Goal: Transaction & Acquisition: Book appointment/travel/reservation

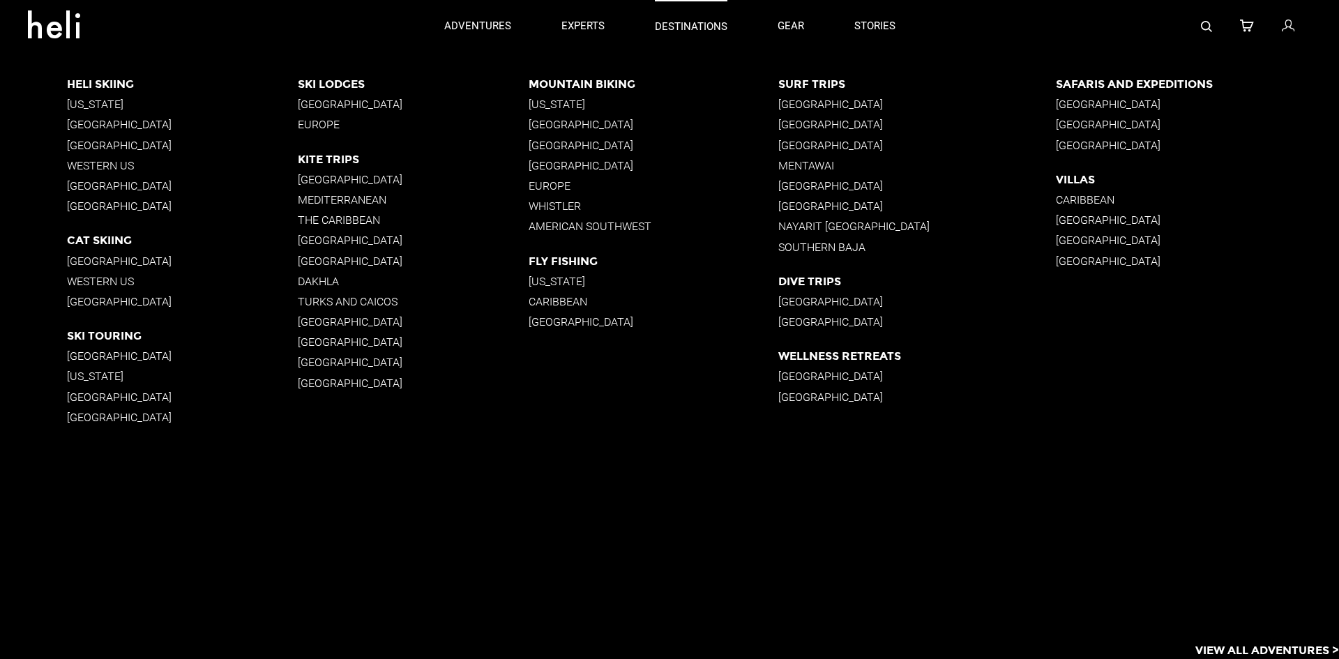
click at [668, 21] on p "destinations" at bounding box center [691, 27] width 73 height 15
click at [109, 162] on p "Western US" at bounding box center [182, 165] width 231 height 13
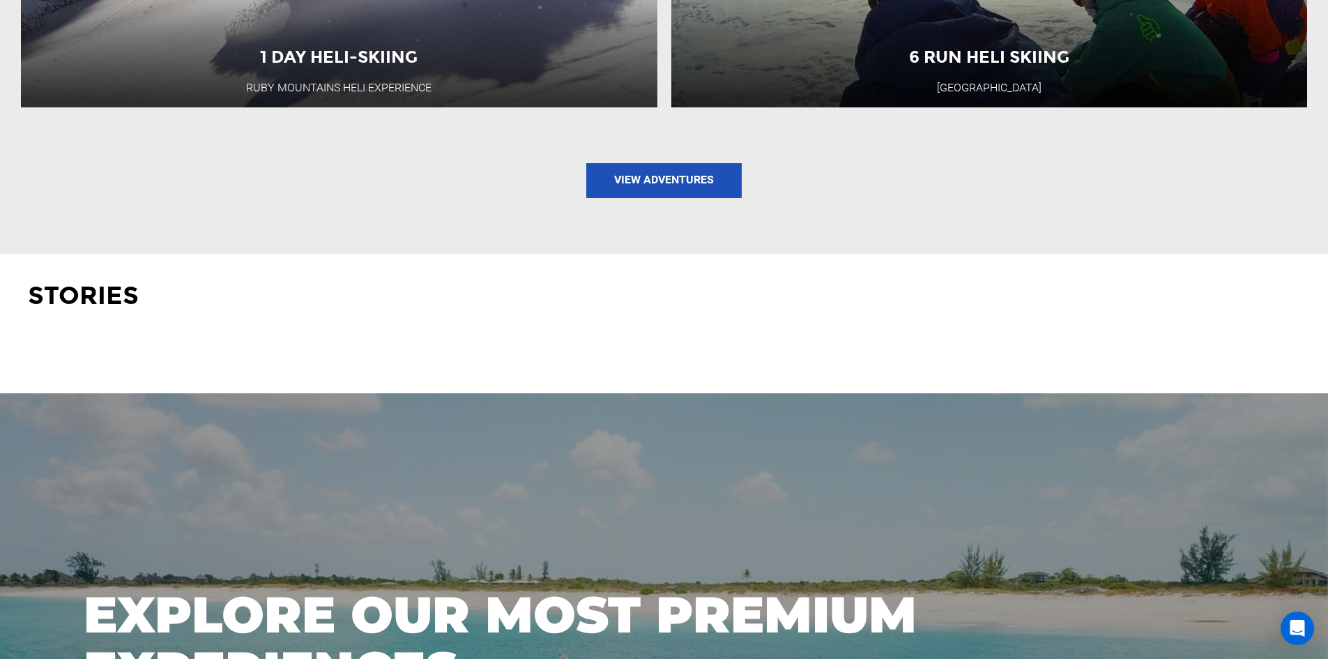
scroll to position [2092, 0]
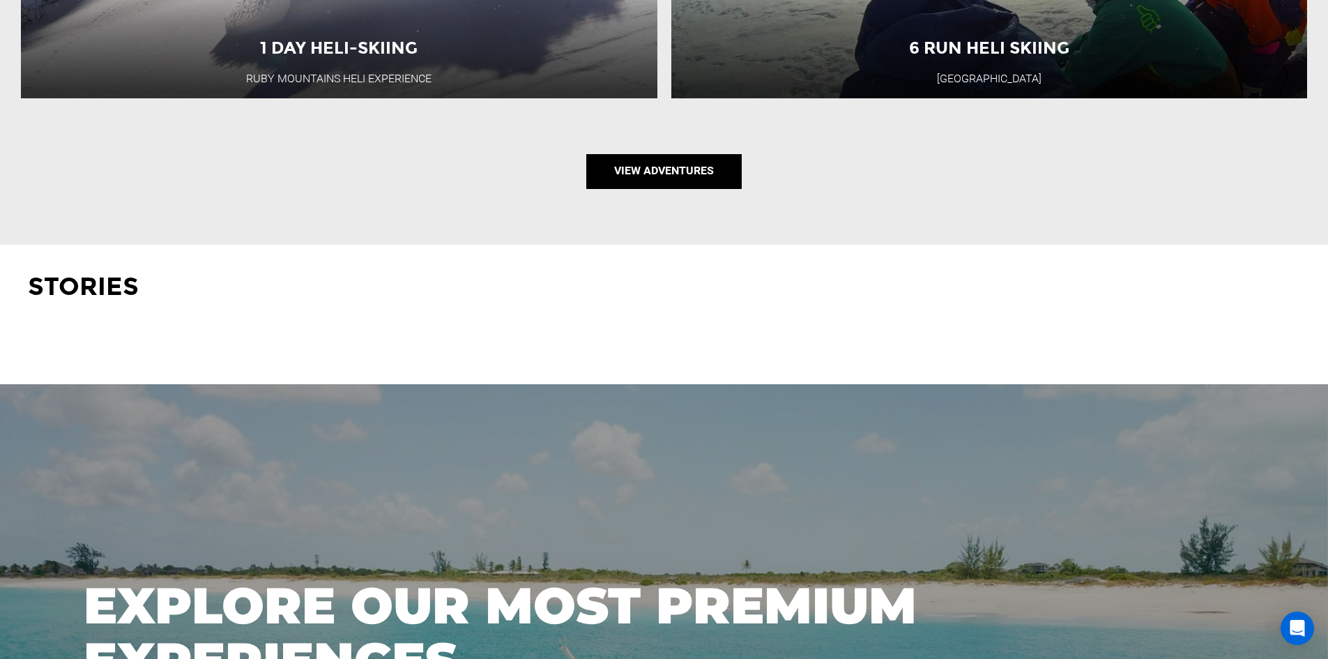
click at [635, 163] on link "View Adventures" at bounding box center [663, 171] width 155 height 35
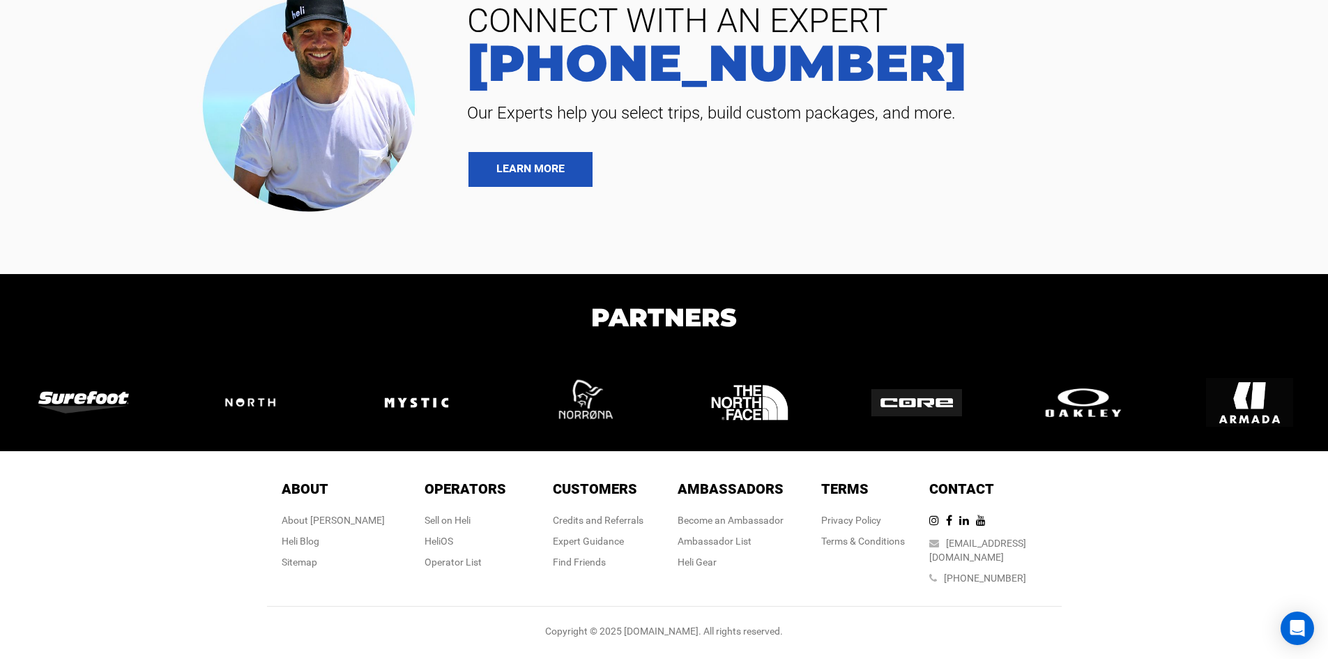
type input "Heli Skiing"
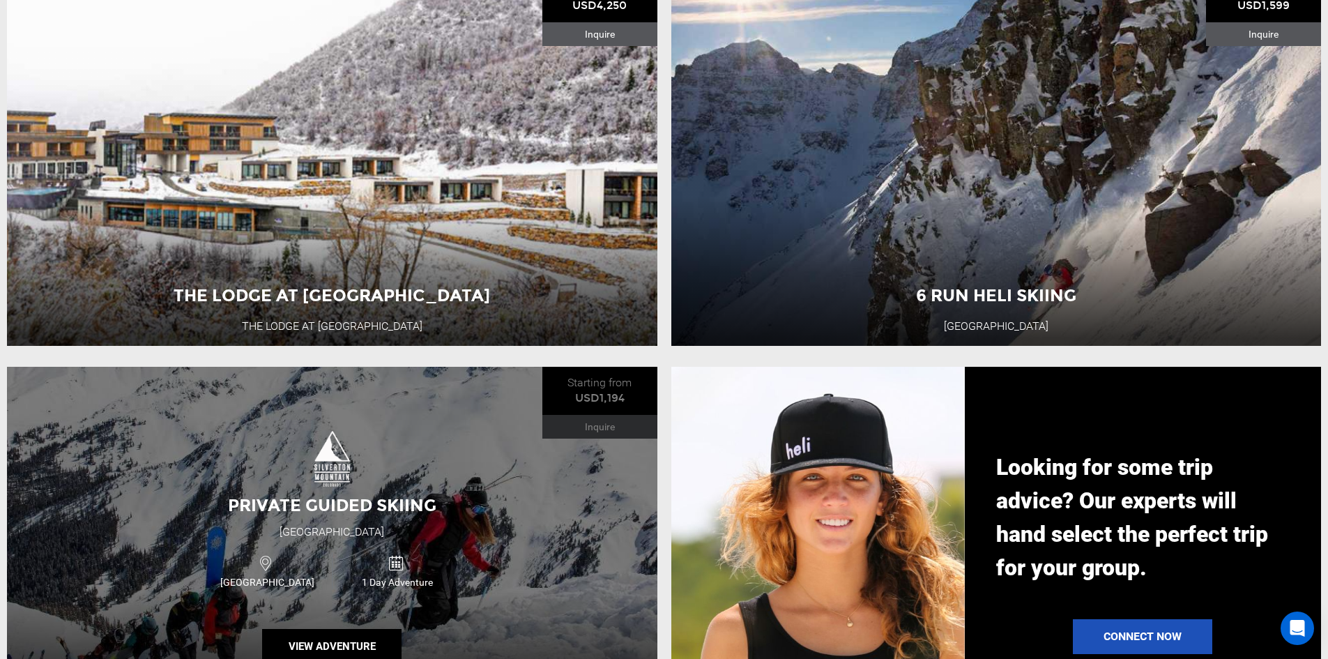
scroll to position [1046, 0]
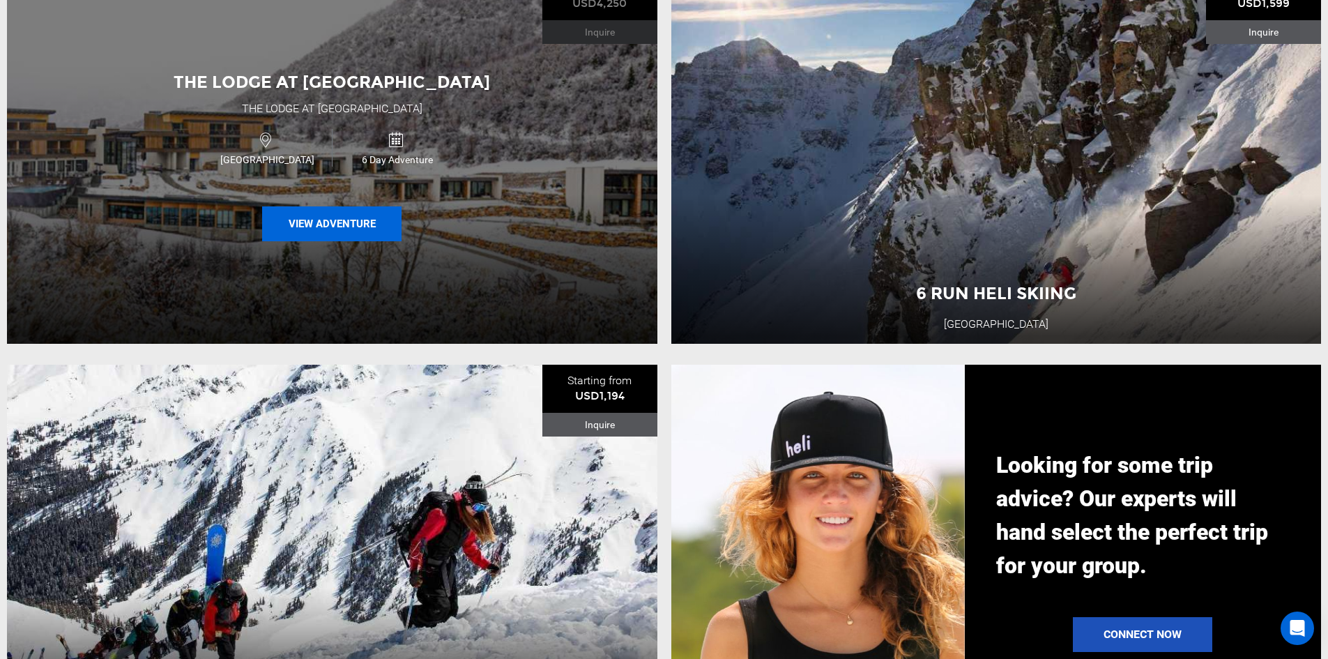
click at [335, 231] on button "View Adventure" at bounding box center [331, 223] width 139 height 35
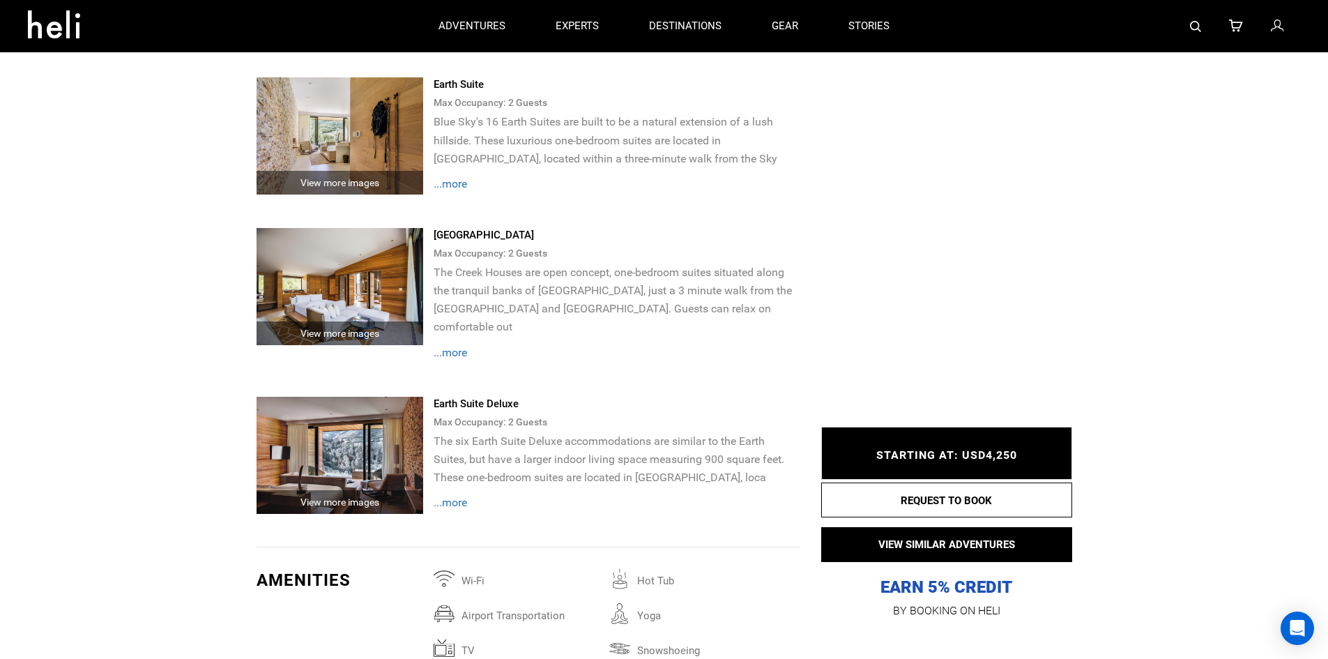
scroll to position [2928, 0]
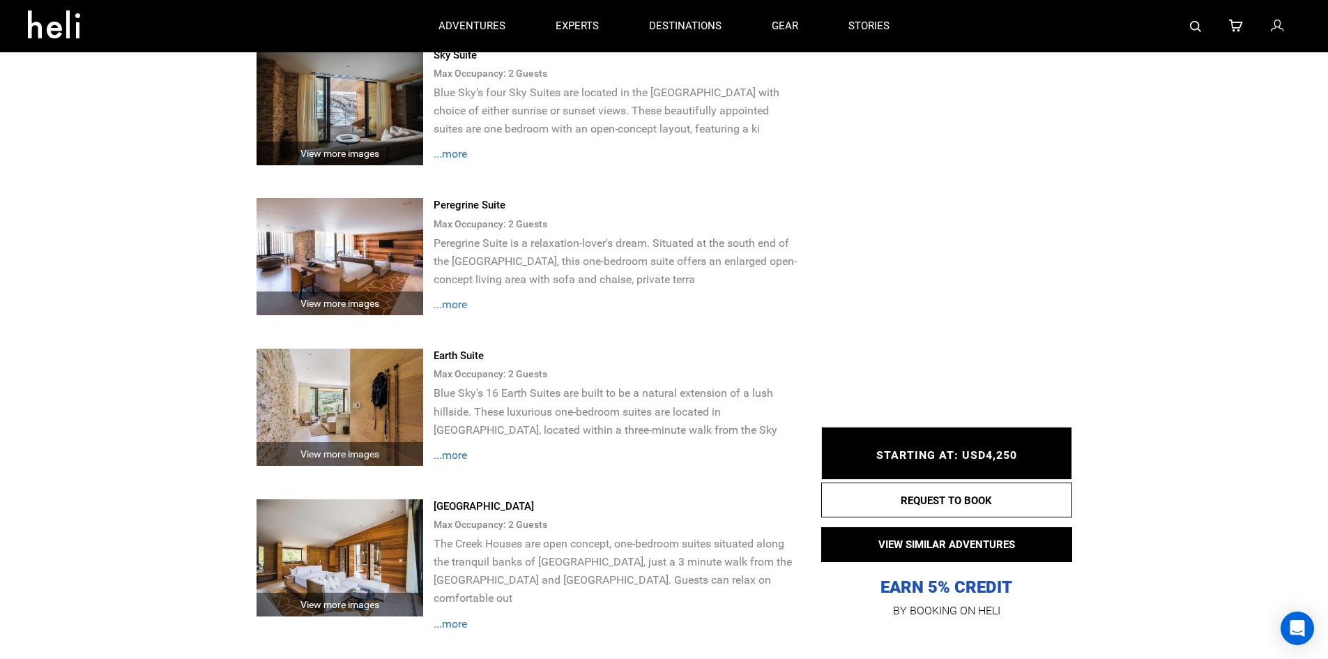
type input "Heli Skiing"
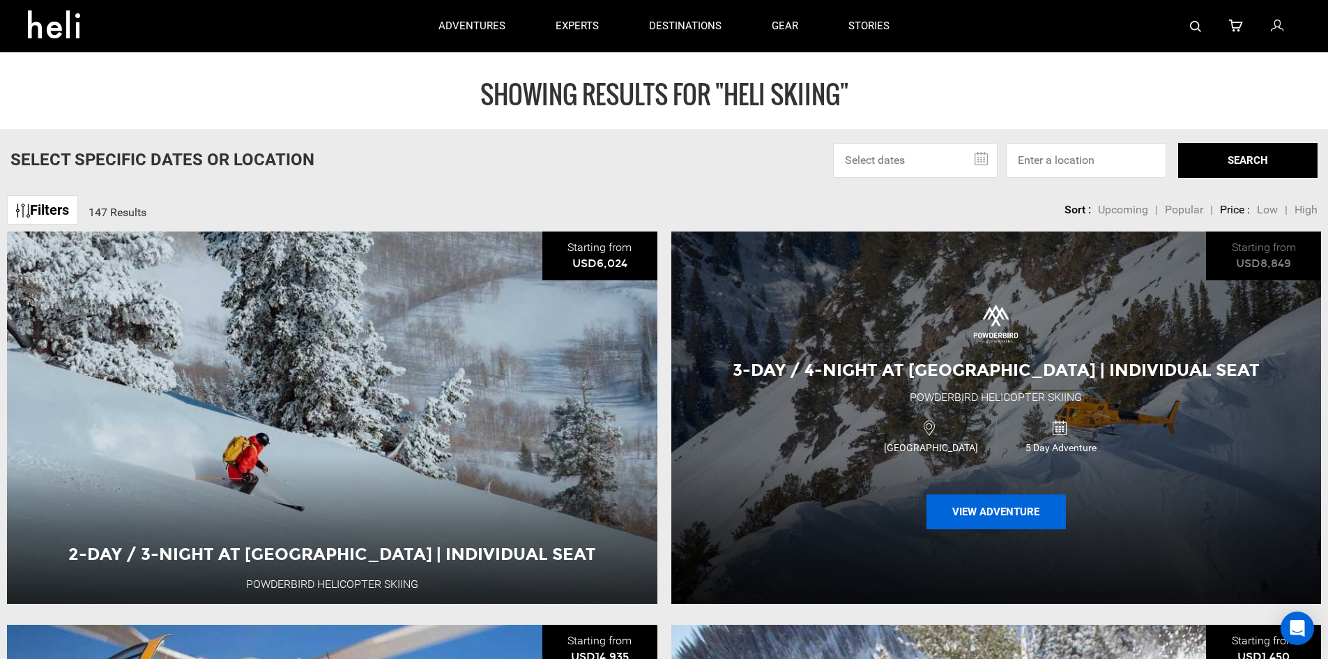
click at [994, 510] on button "View Adventure" at bounding box center [996, 511] width 139 height 35
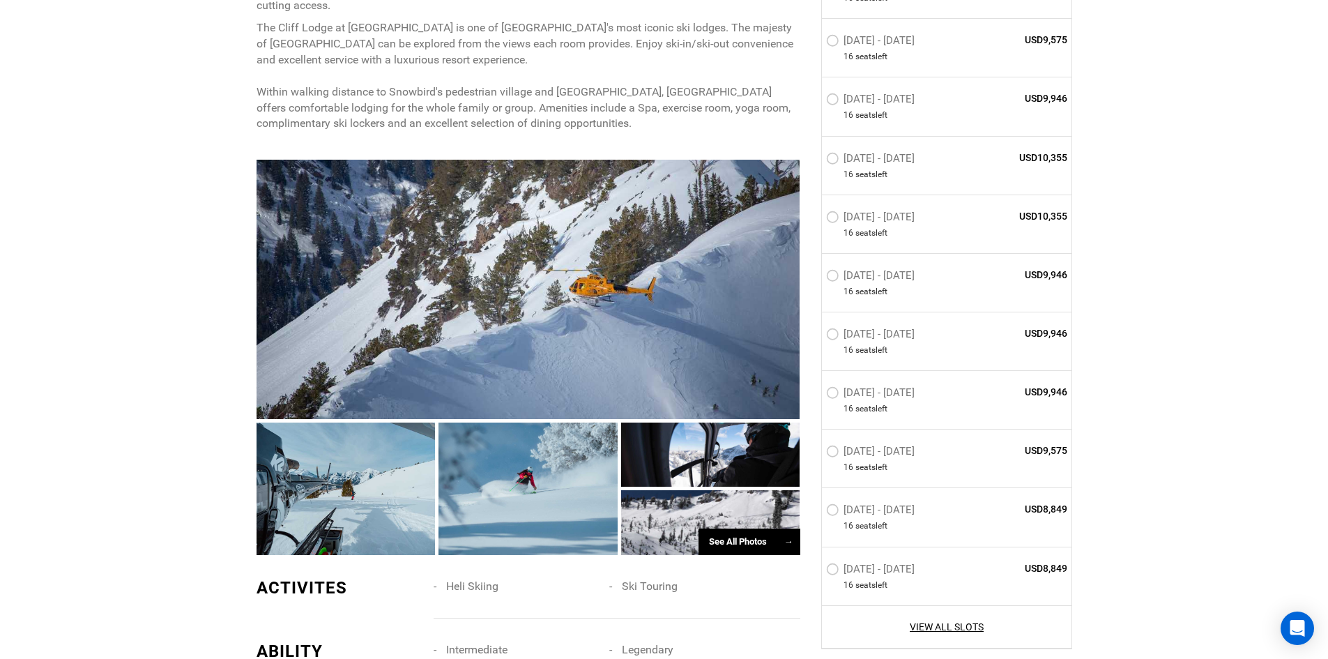
scroll to position [906, 0]
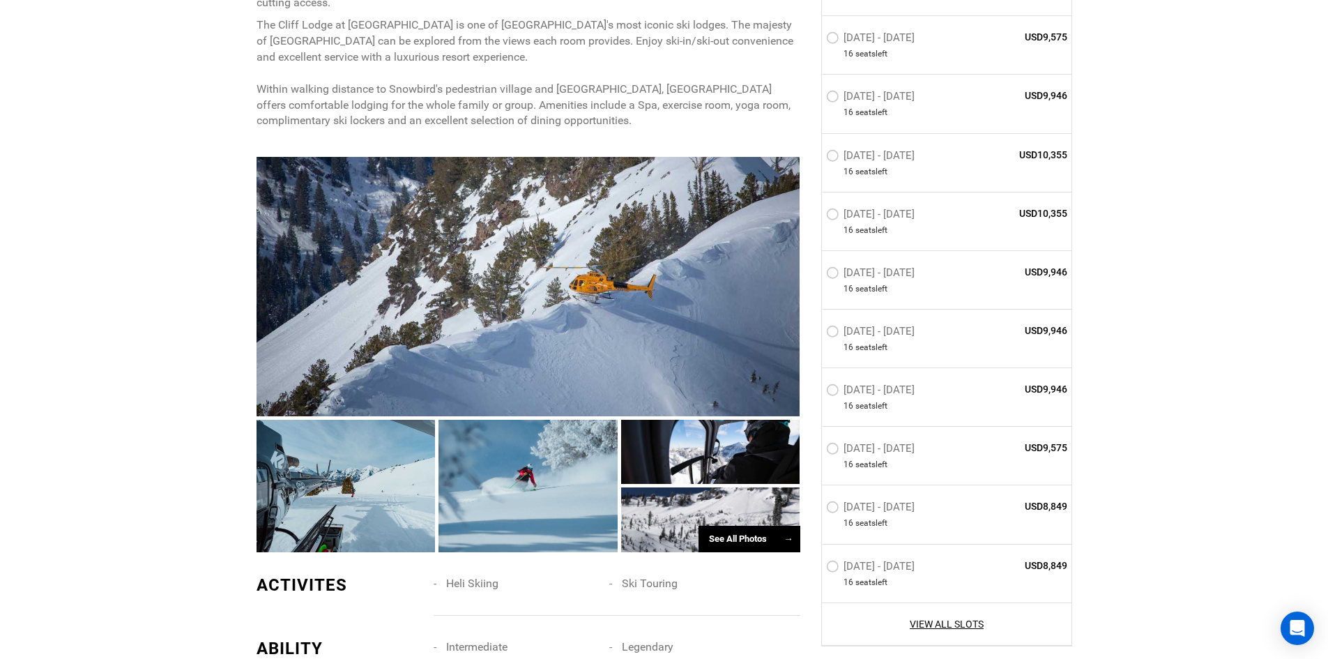
click at [729, 526] on div "See All Photos →" at bounding box center [750, 539] width 102 height 27
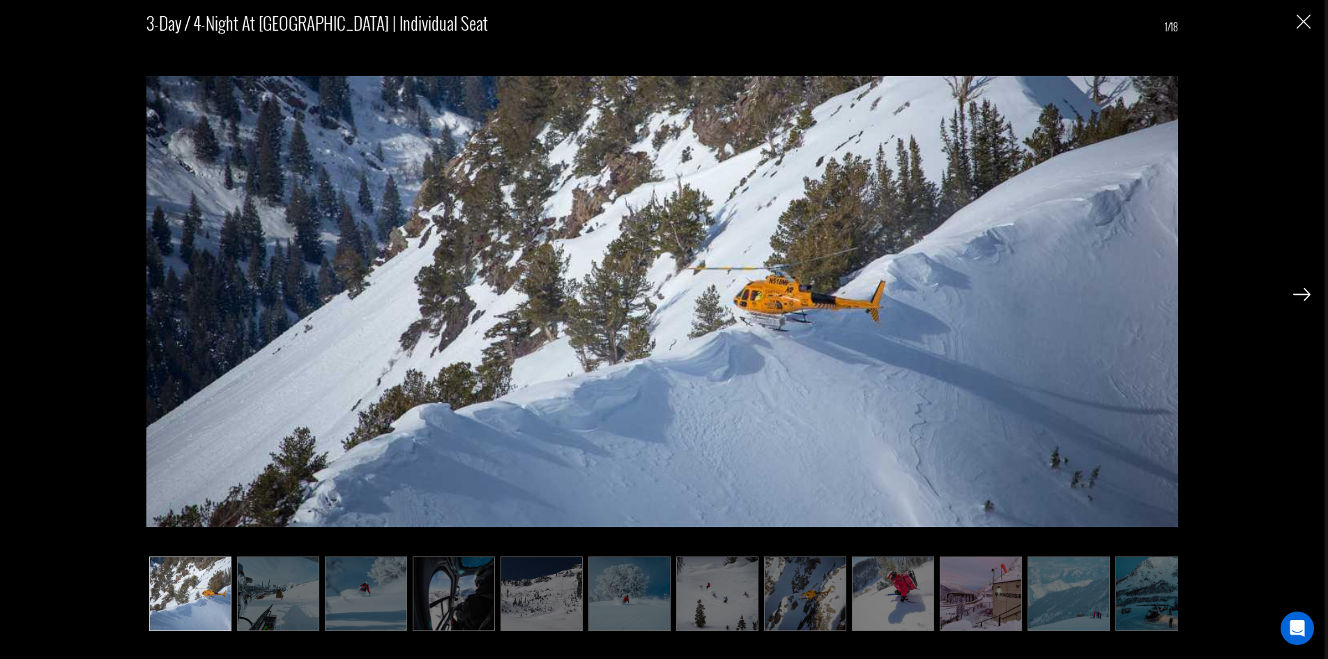
click at [273, 592] on img at bounding box center [278, 593] width 82 height 75
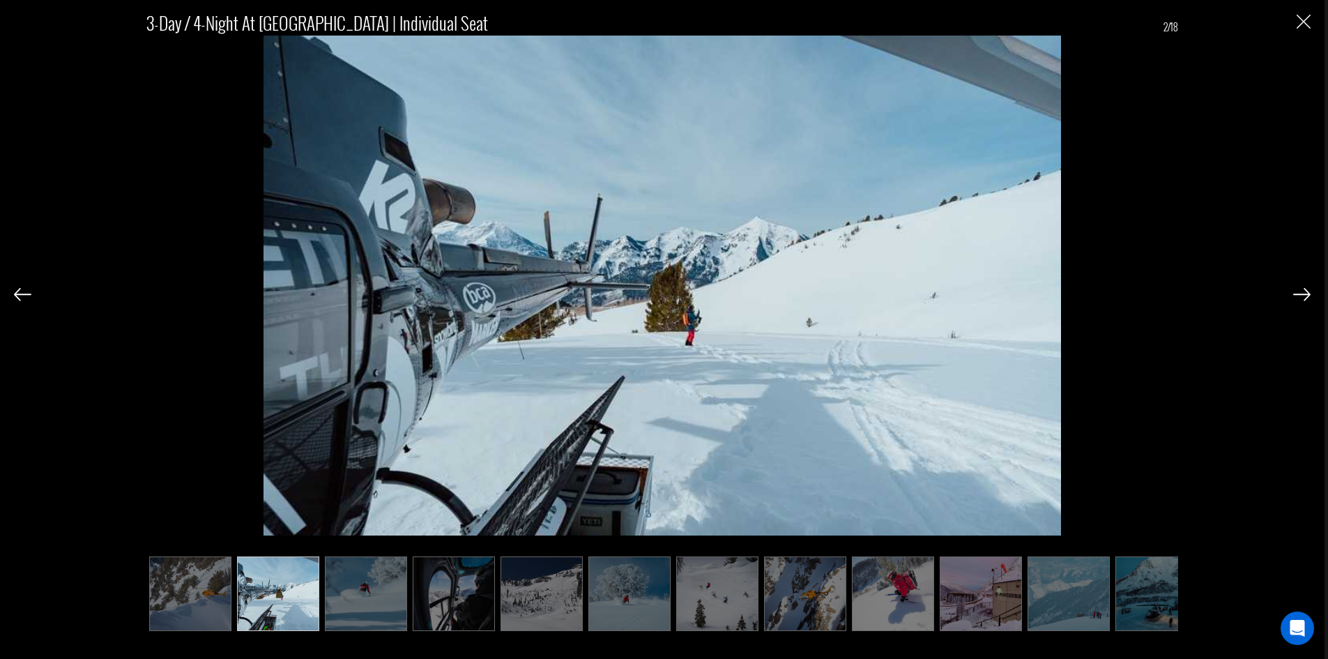
click at [398, 581] on img at bounding box center [366, 593] width 82 height 75
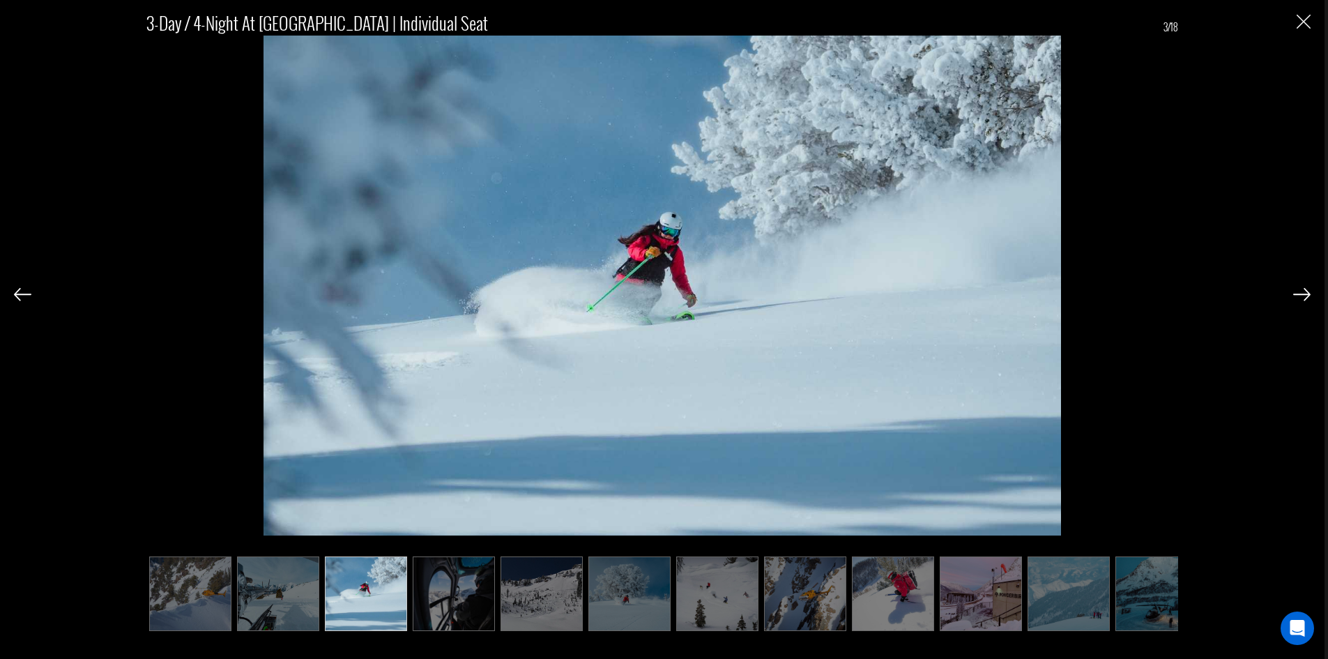
click at [455, 588] on img at bounding box center [454, 593] width 82 height 75
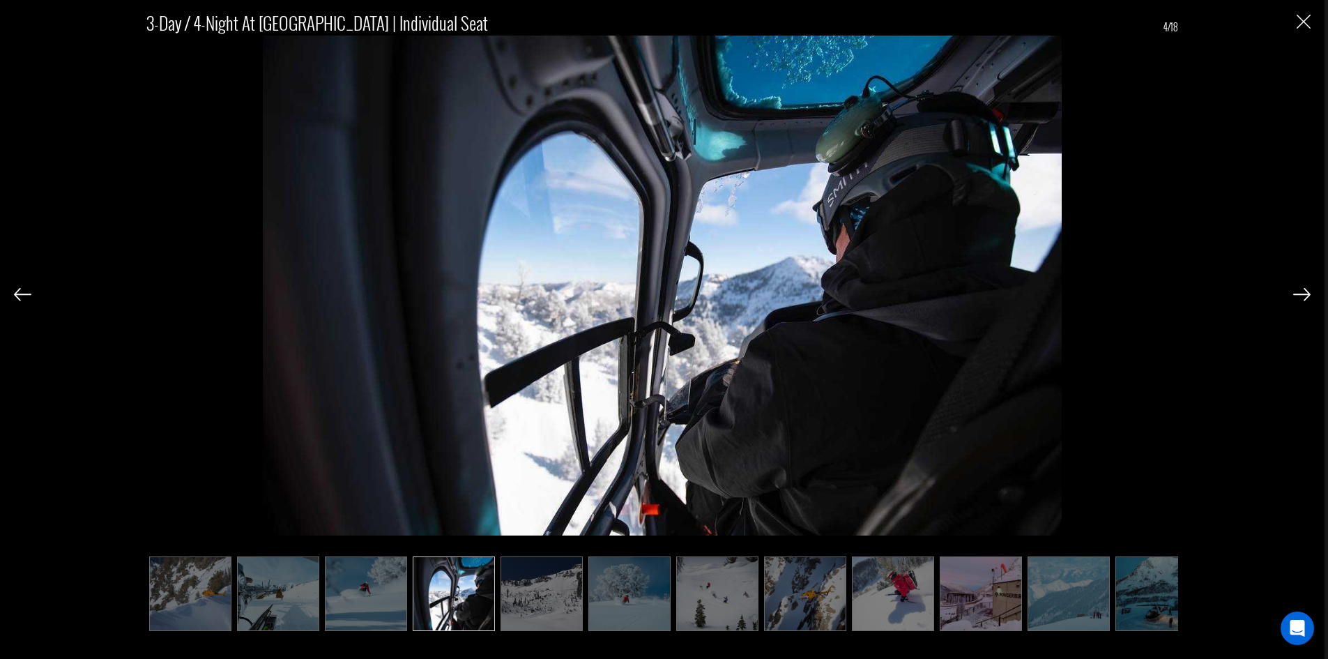
click at [557, 592] on img at bounding box center [542, 593] width 82 height 75
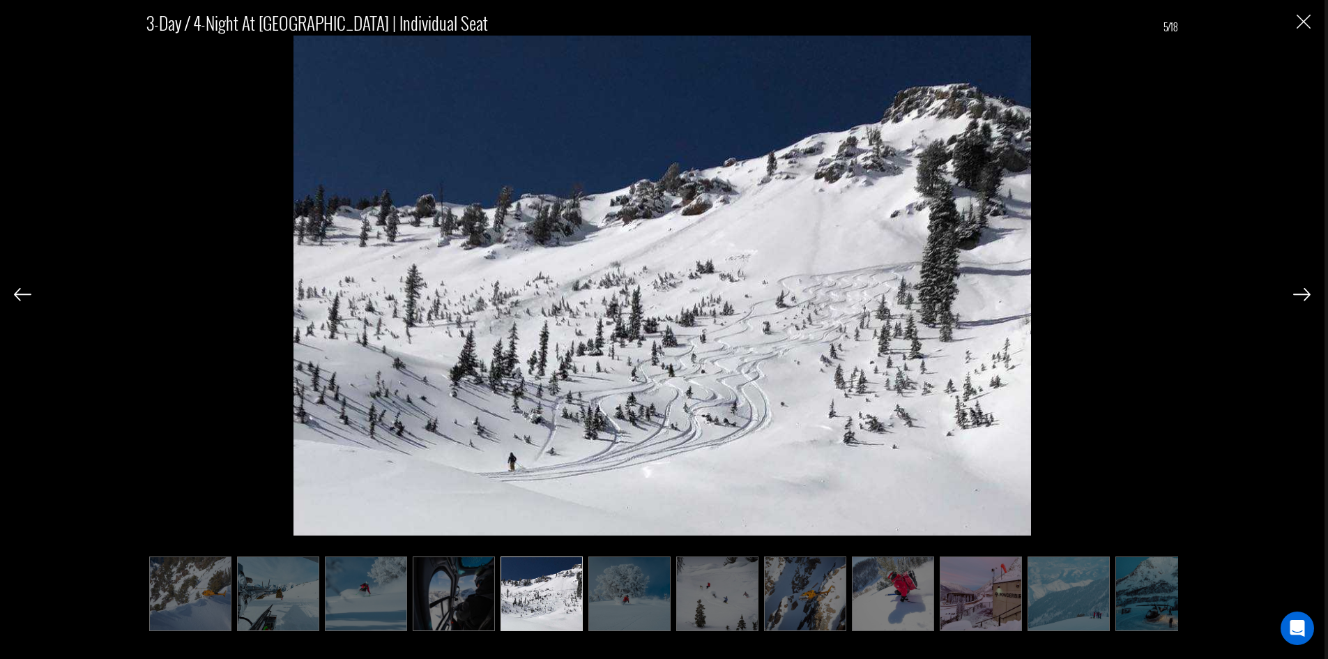
click at [630, 597] on img at bounding box center [629, 593] width 82 height 75
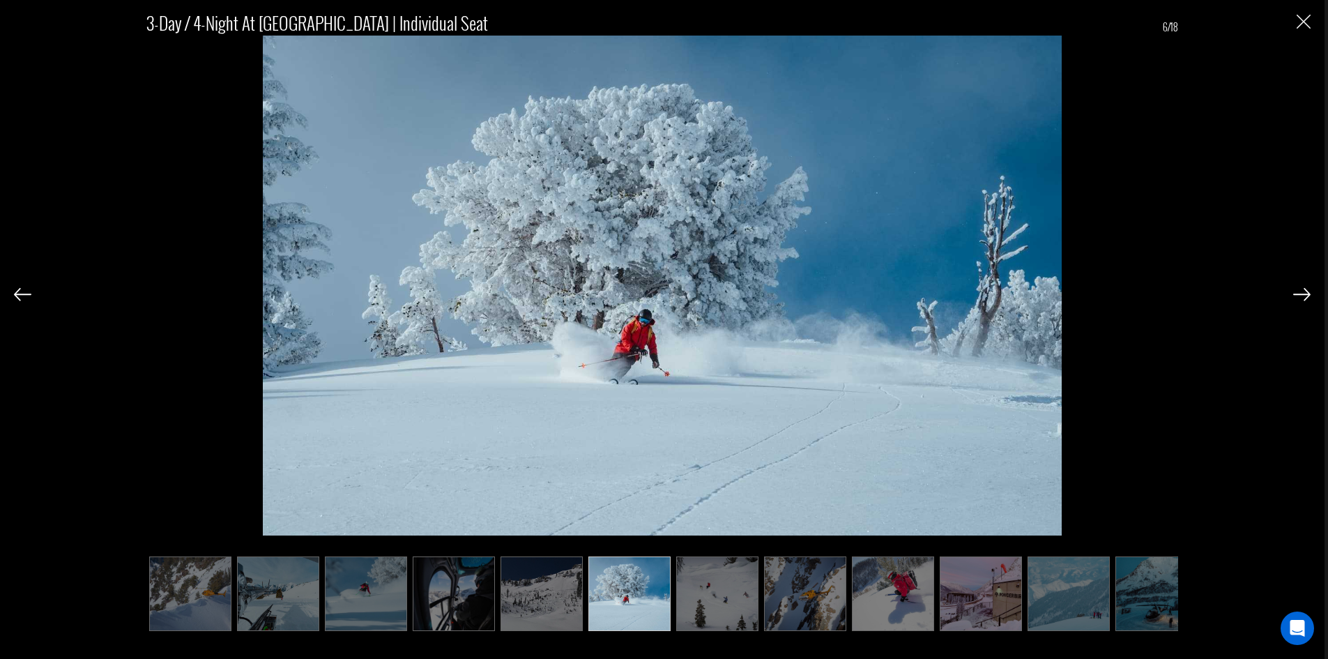
click at [712, 579] on img at bounding box center [717, 593] width 82 height 75
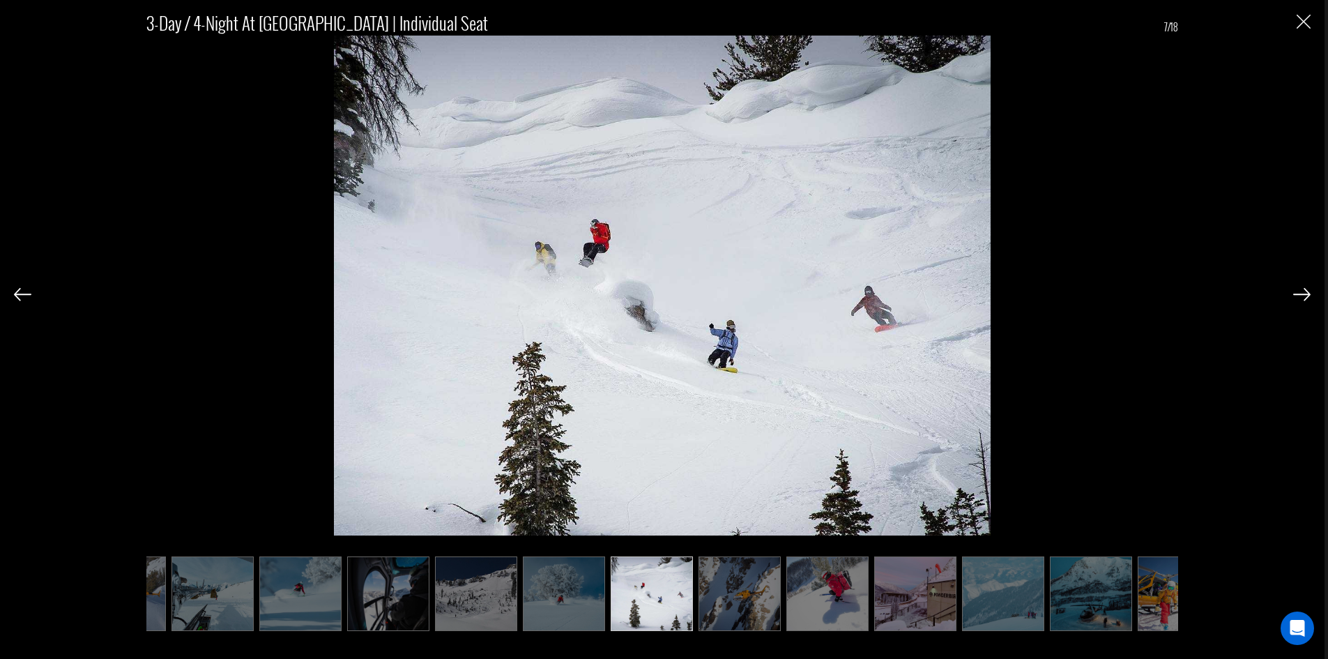
scroll to position [0, 70]
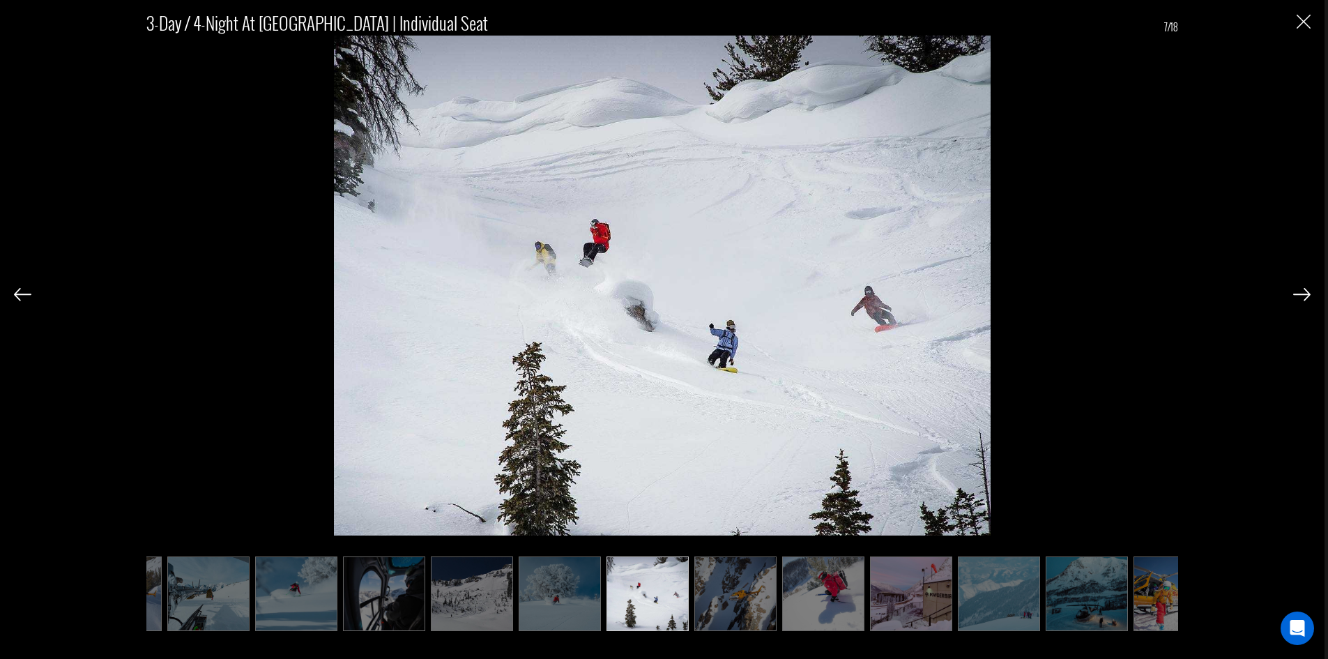
click at [742, 586] on img at bounding box center [735, 593] width 82 height 75
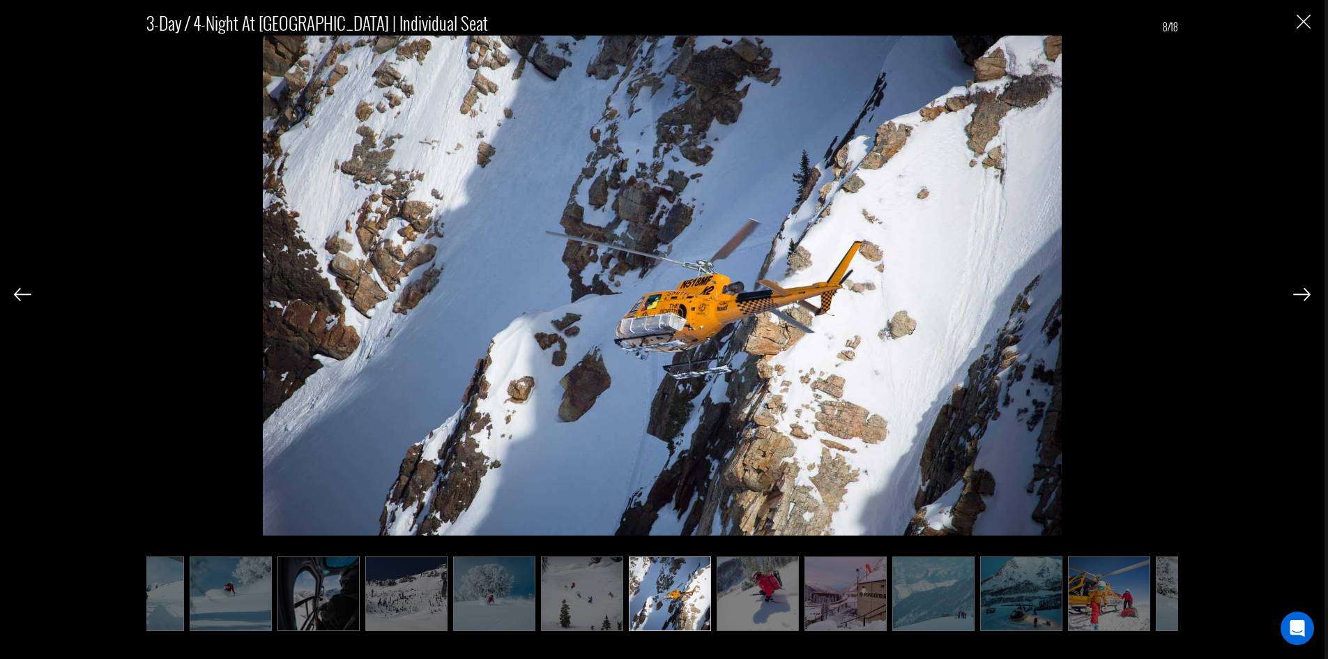
scroll to position [0, 139]
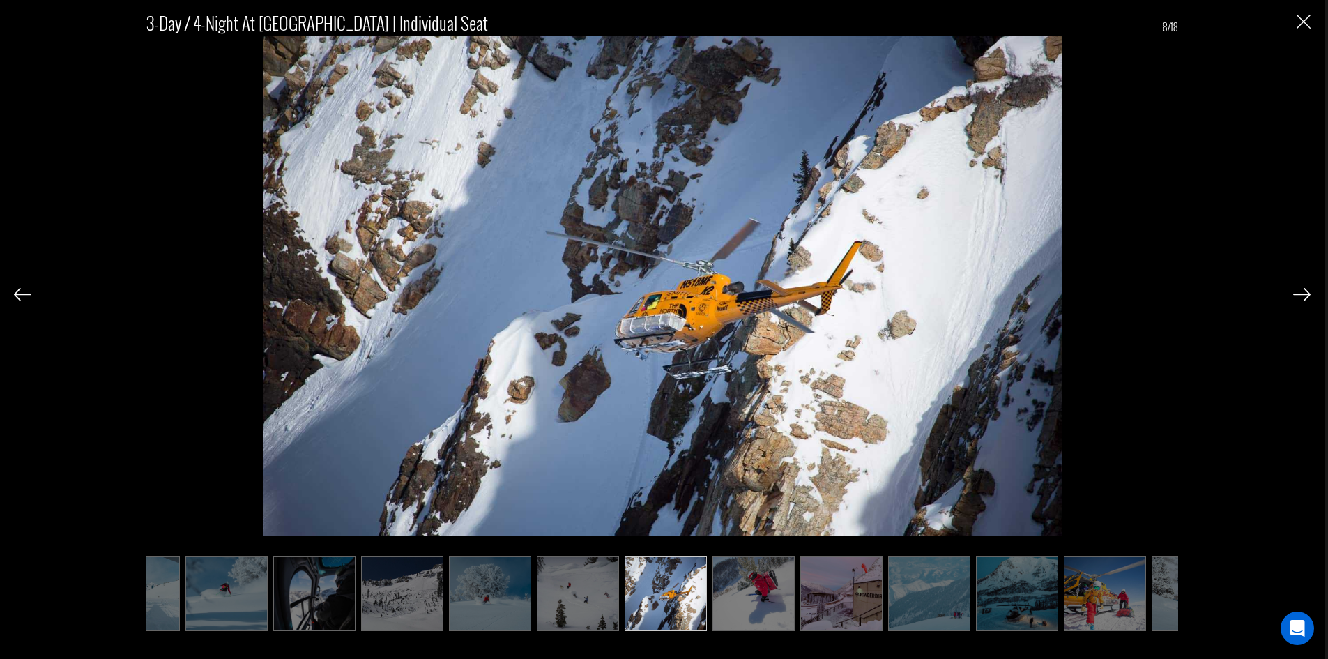
click at [740, 594] on img at bounding box center [754, 593] width 82 height 75
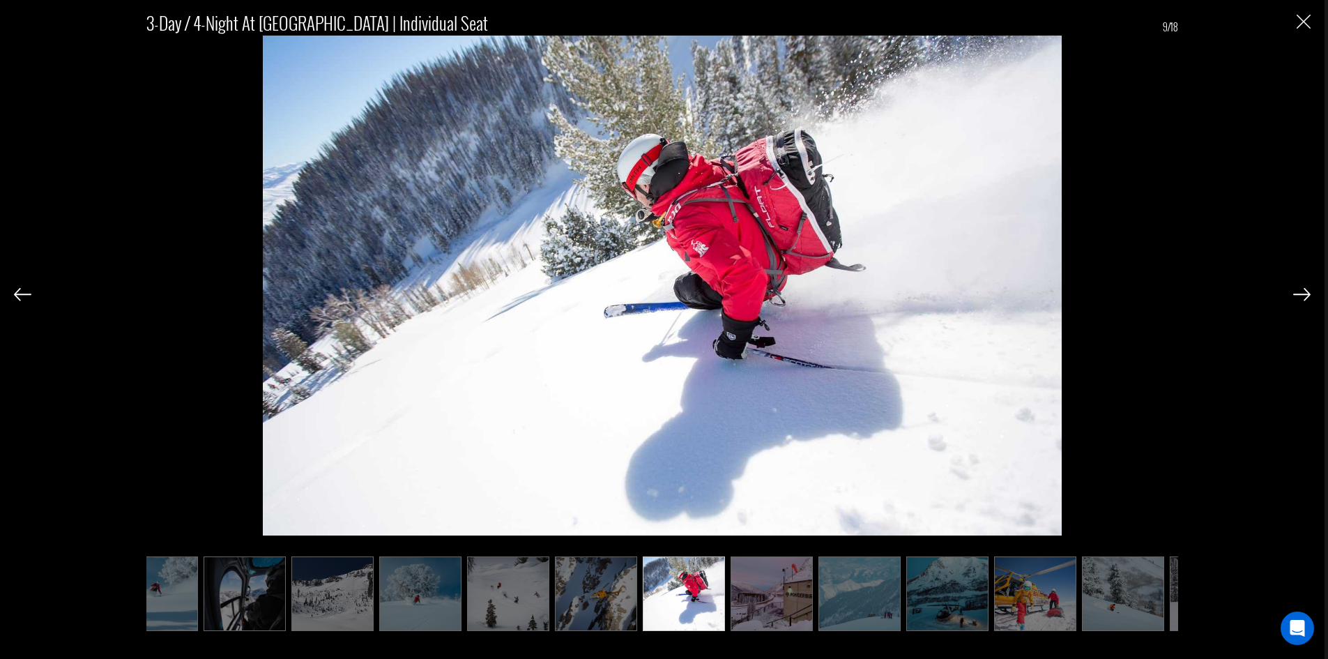
click at [766, 593] on img at bounding box center [772, 593] width 82 height 75
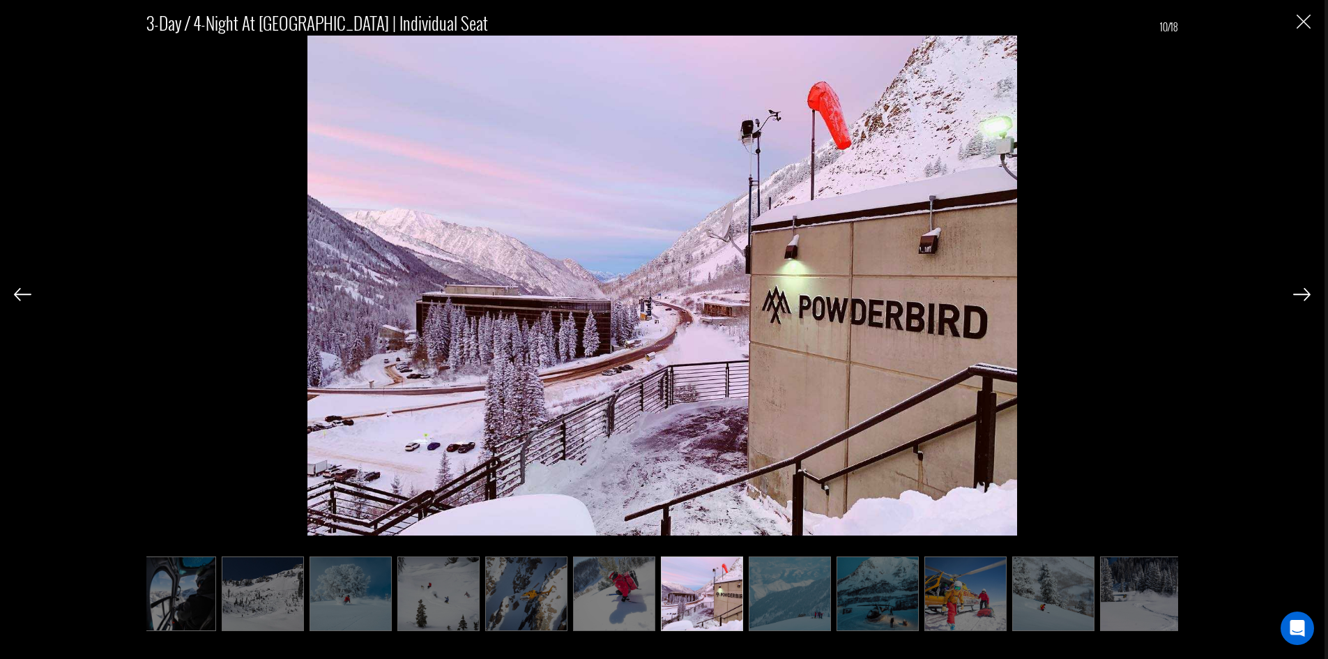
click at [641, 594] on img at bounding box center [614, 593] width 82 height 75
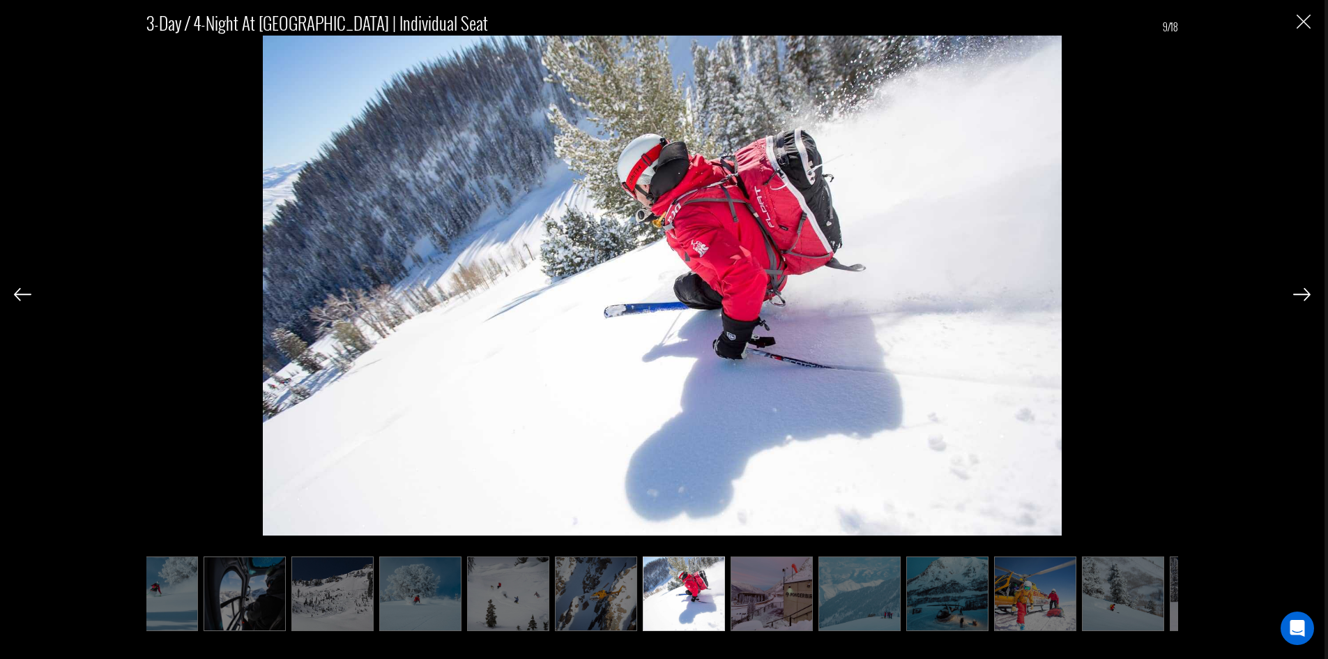
click at [748, 586] on img at bounding box center [772, 593] width 82 height 75
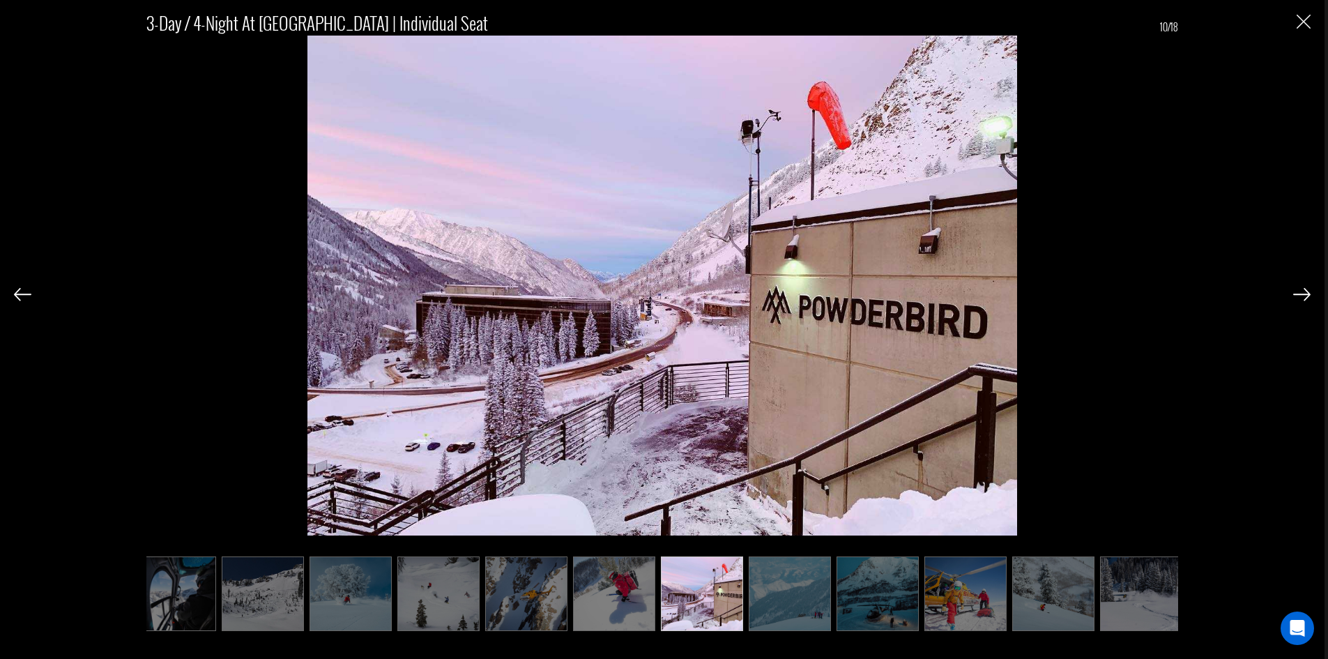
click at [807, 583] on img at bounding box center [790, 593] width 82 height 75
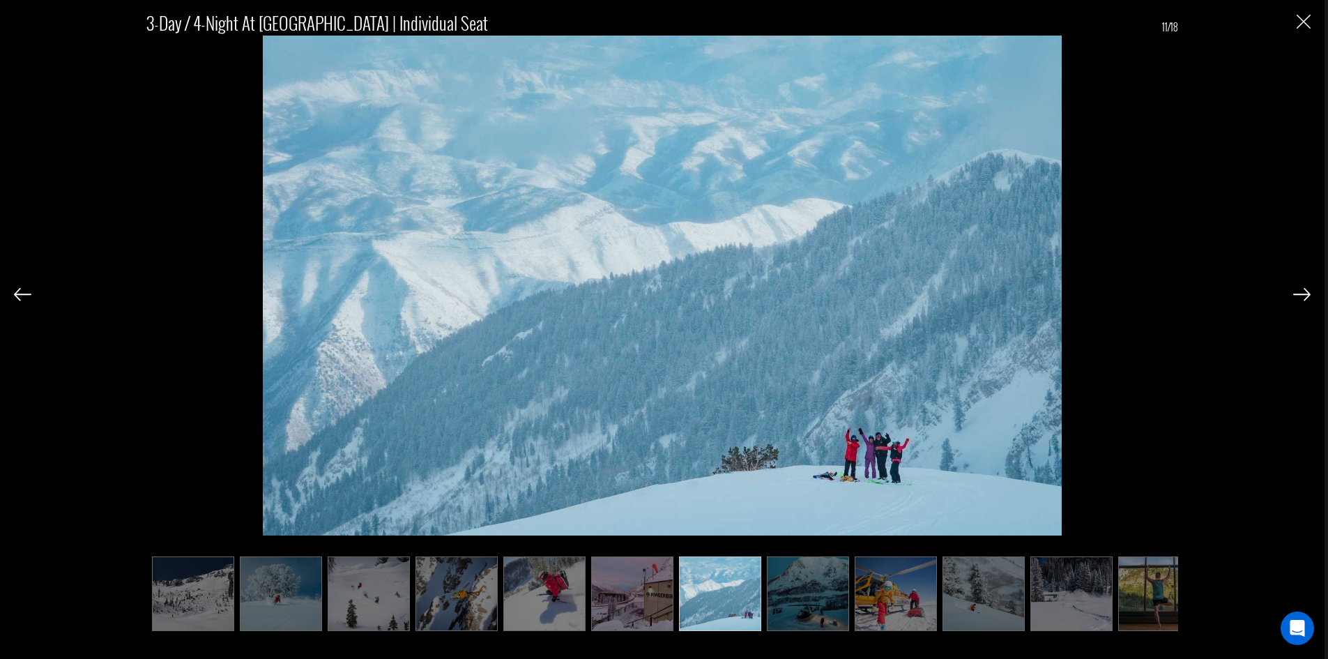
click at [806, 583] on img at bounding box center [808, 593] width 82 height 75
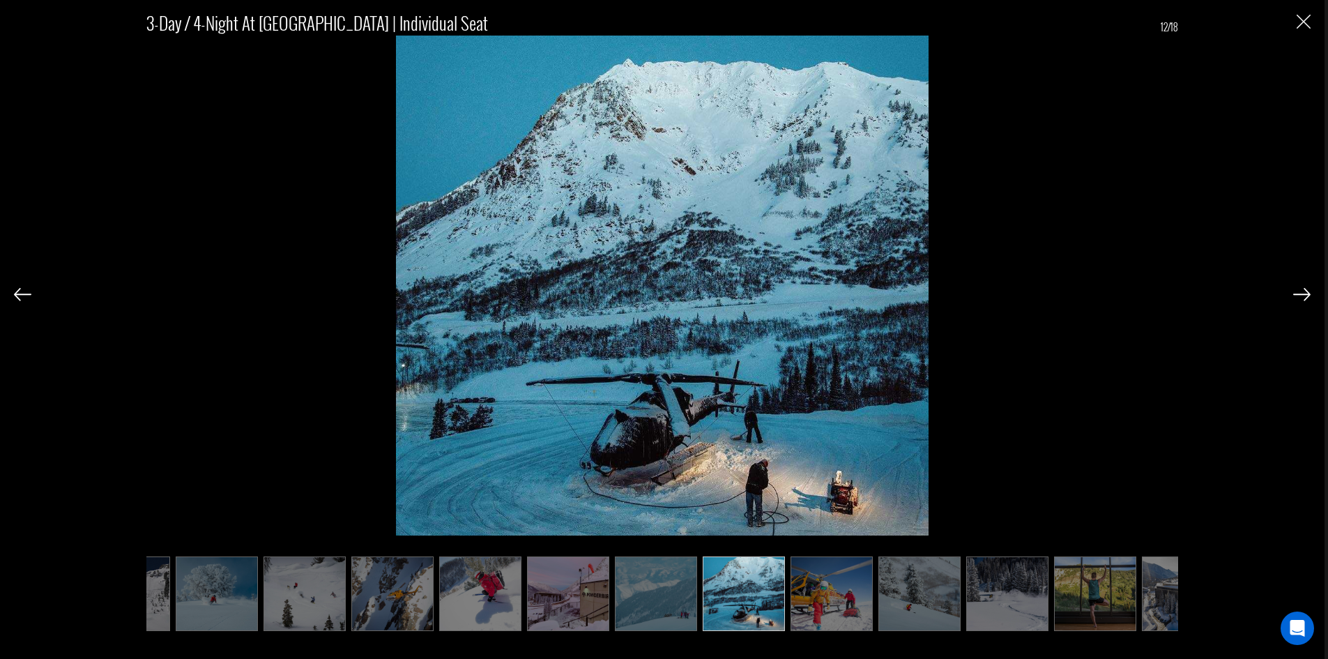
scroll to position [0, 418]
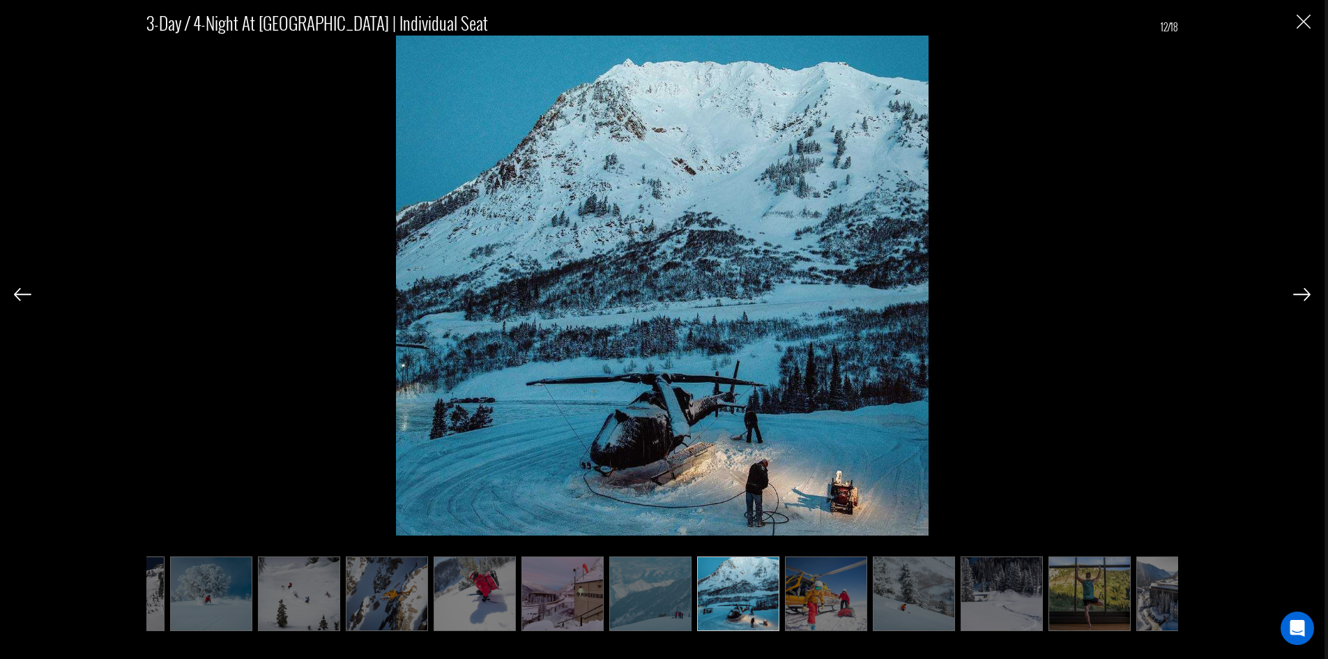
click at [828, 582] on img at bounding box center [826, 593] width 82 height 75
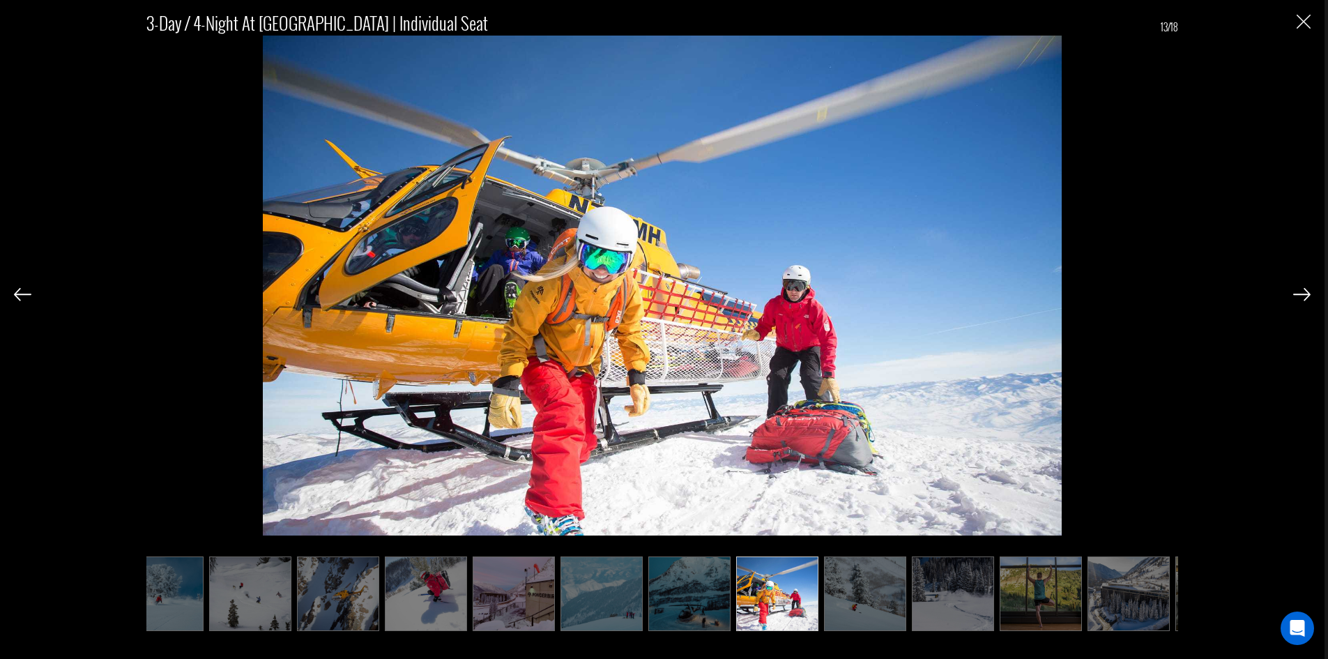
scroll to position [0, 488]
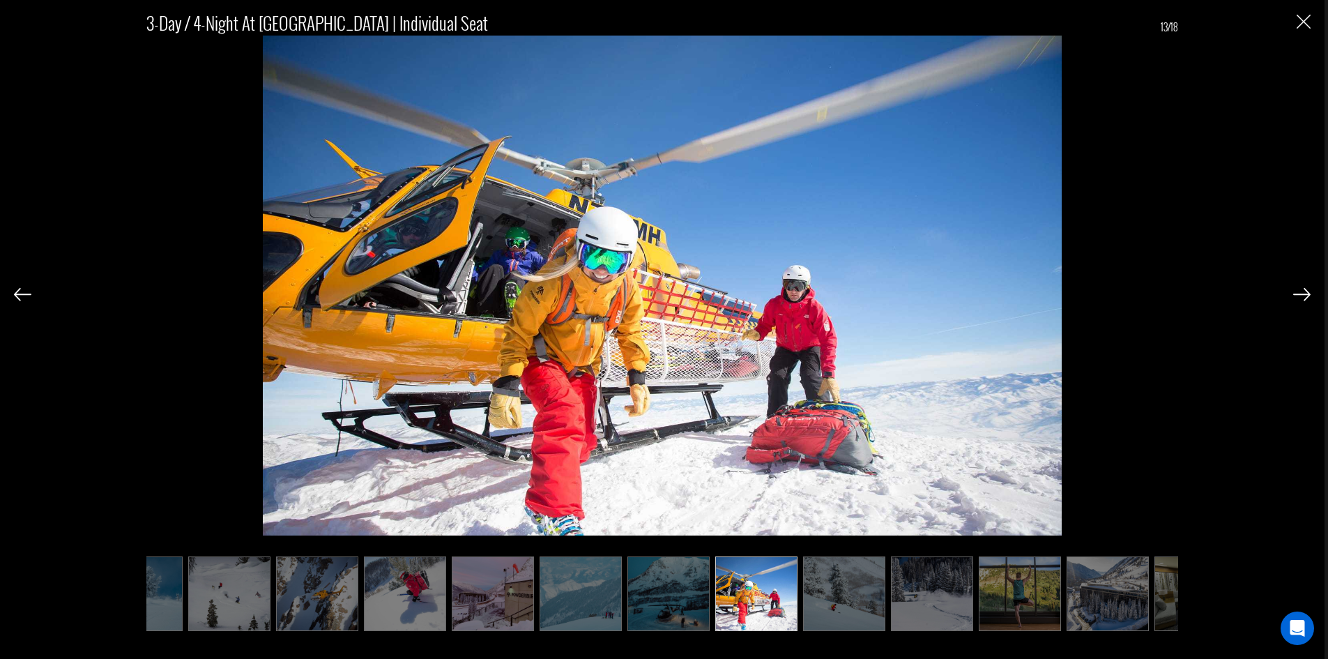
click at [848, 584] on img at bounding box center [844, 593] width 82 height 75
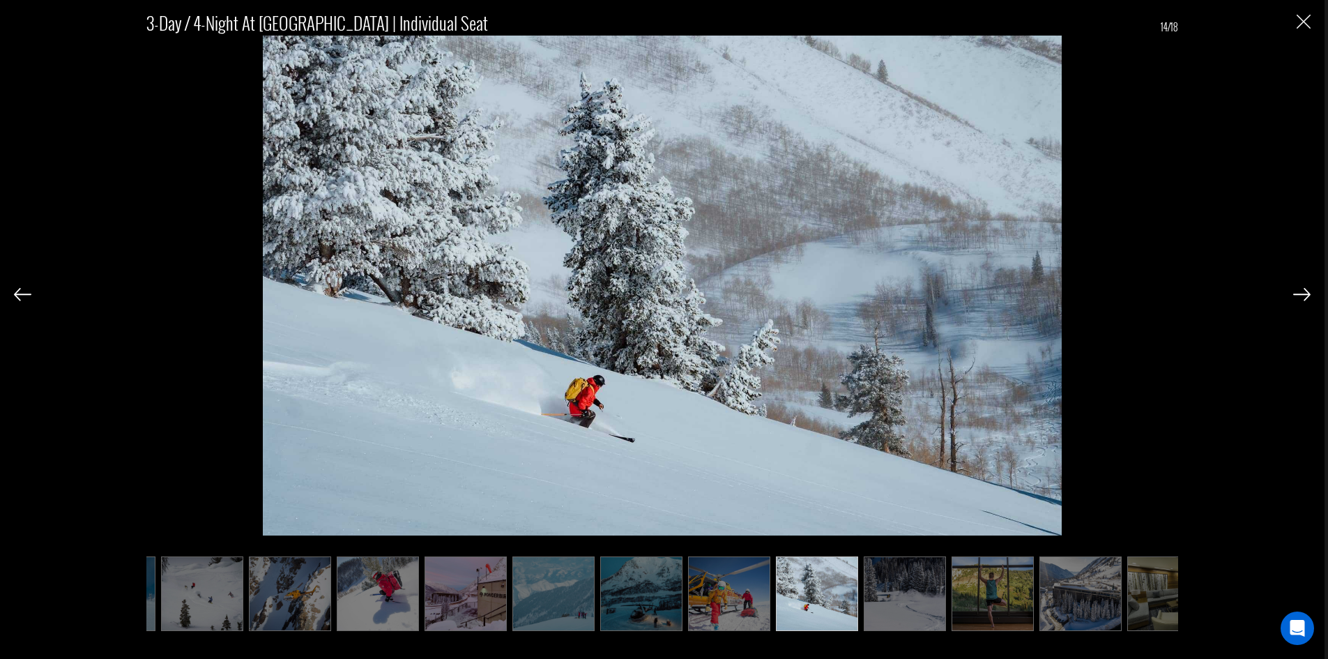
scroll to position [0, 549]
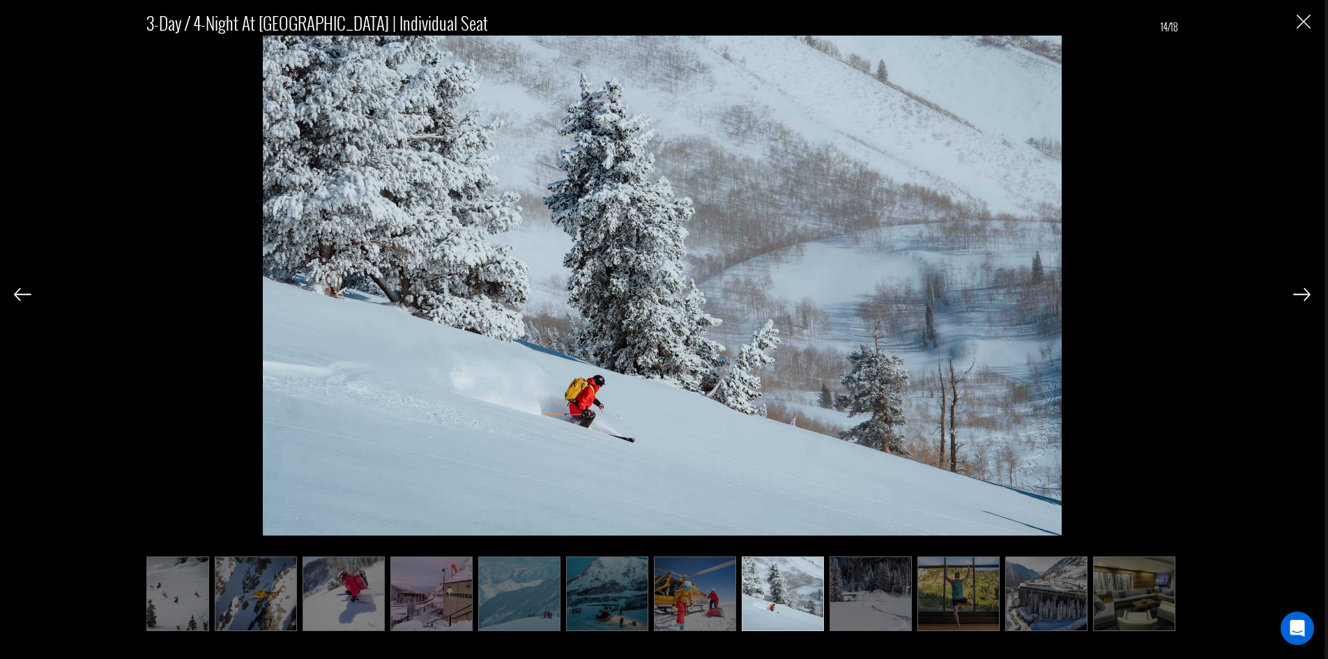
click at [853, 588] on img at bounding box center [871, 593] width 82 height 75
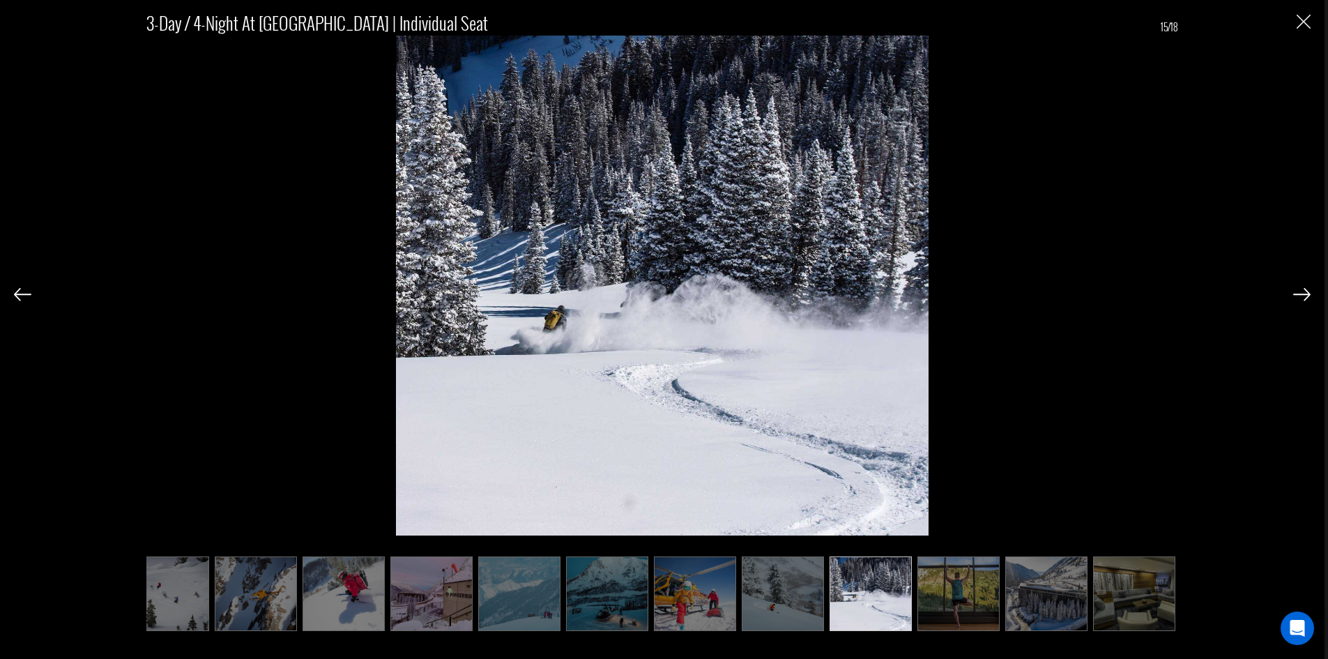
click at [899, 585] on img at bounding box center [871, 593] width 82 height 75
click at [934, 586] on img at bounding box center [959, 593] width 82 height 75
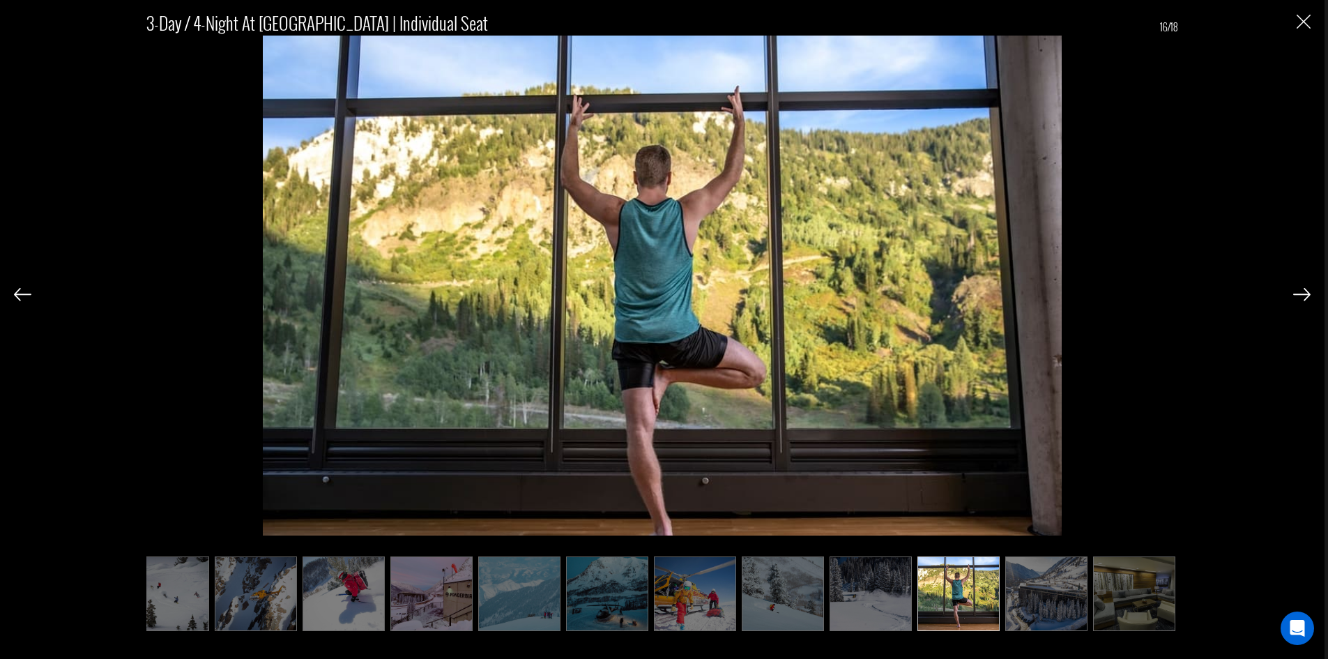
scroll to position [1255, 0]
click at [1072, 581] on img at bounding box center [1046, 593] width 82 height 75
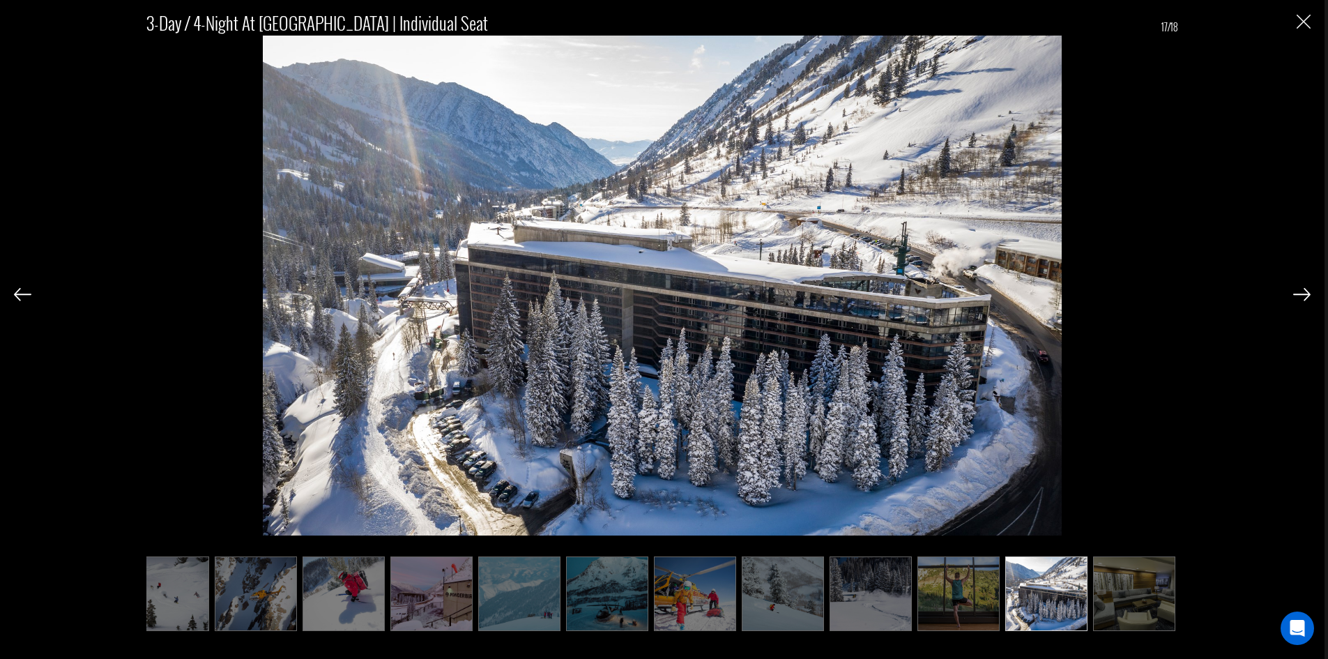
click at [1148, 581] on img at bounding box center [1134, 593] width 82 height 75
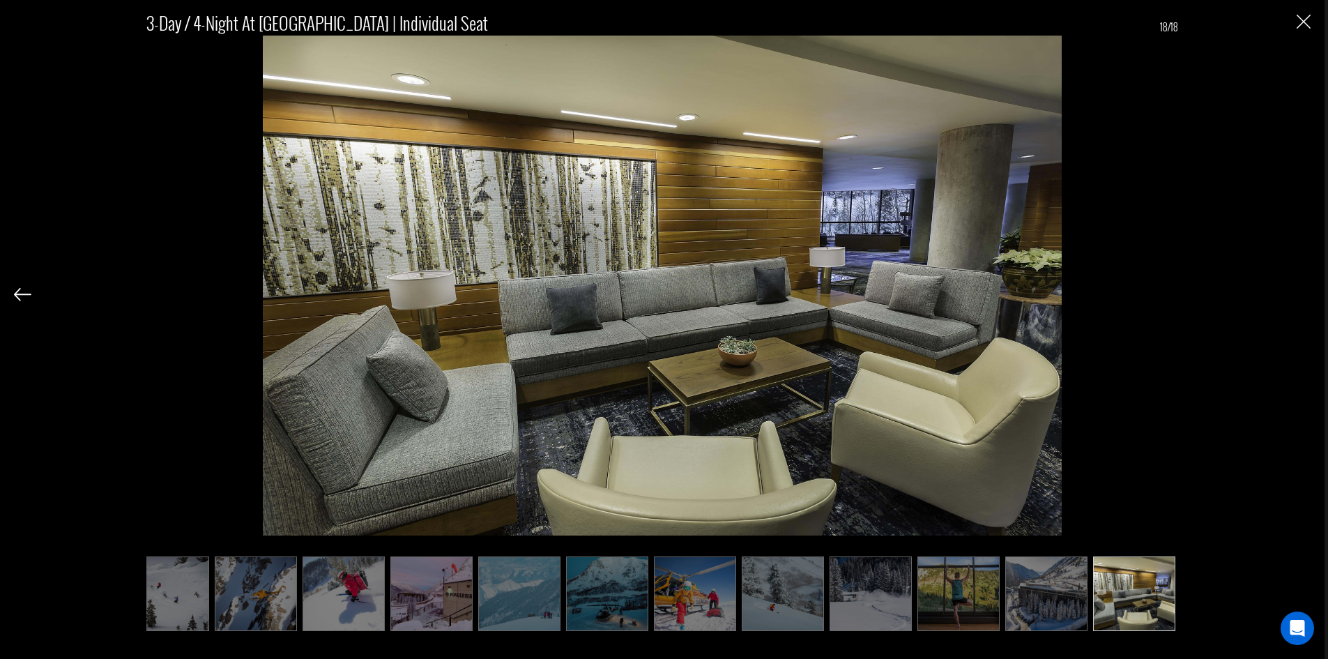
click at [1037, 584] on img at bounding box center [1046, 593] width 82 height 75
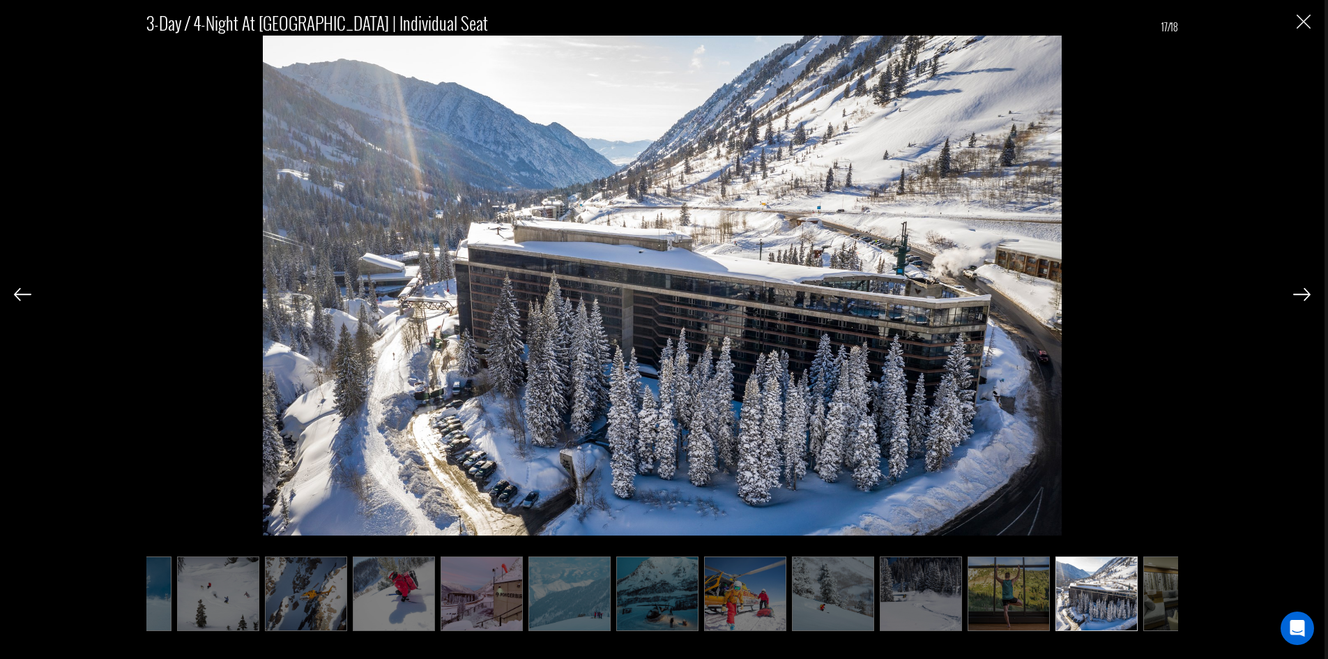
scroll to position [0, 480]
